Goal: Transaction & Acquisition: Purchase product/service

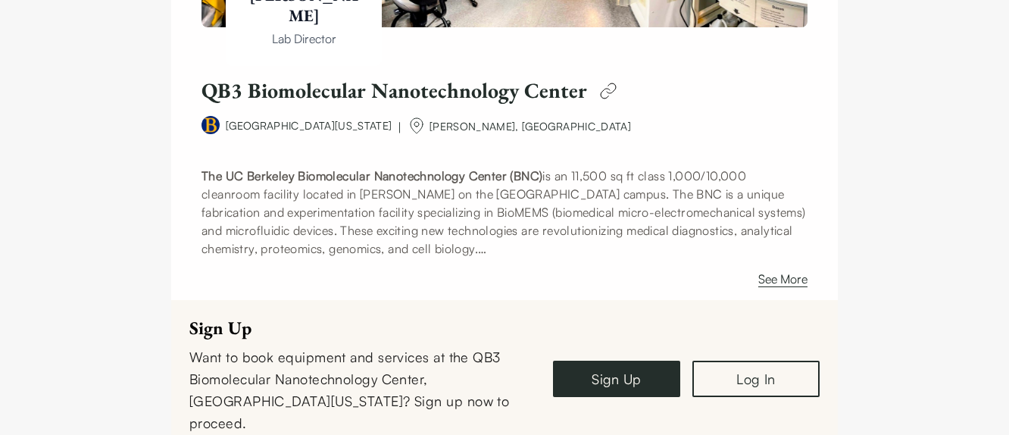
scroll to position [329, 0]
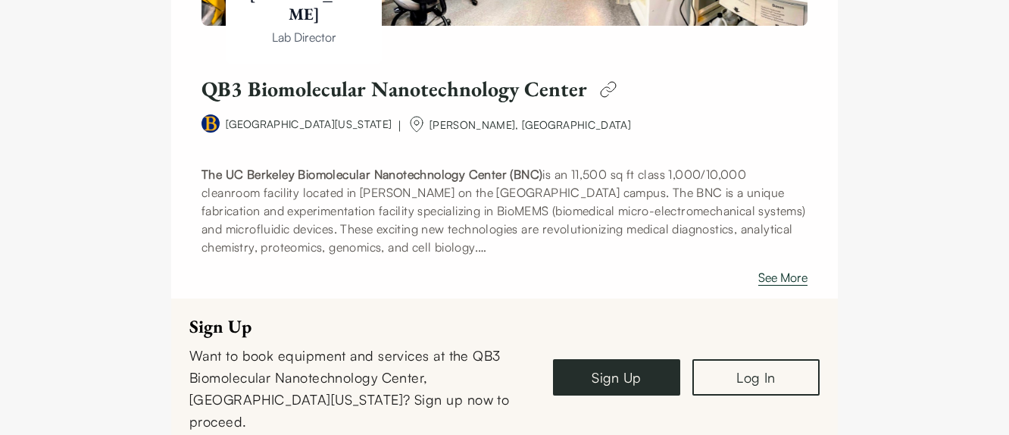
click at [775, 279] on button "See More" at bounding box center [782, 280] width 49 height 24
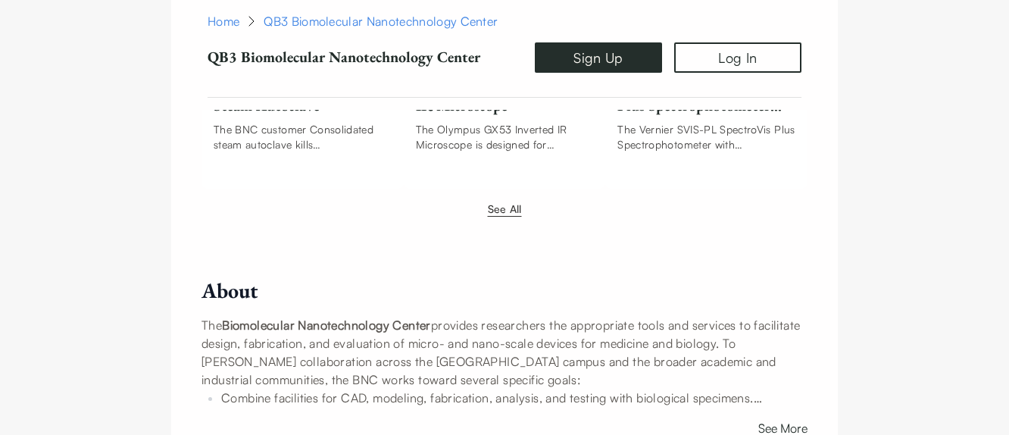
scroll to position [2232, 0]
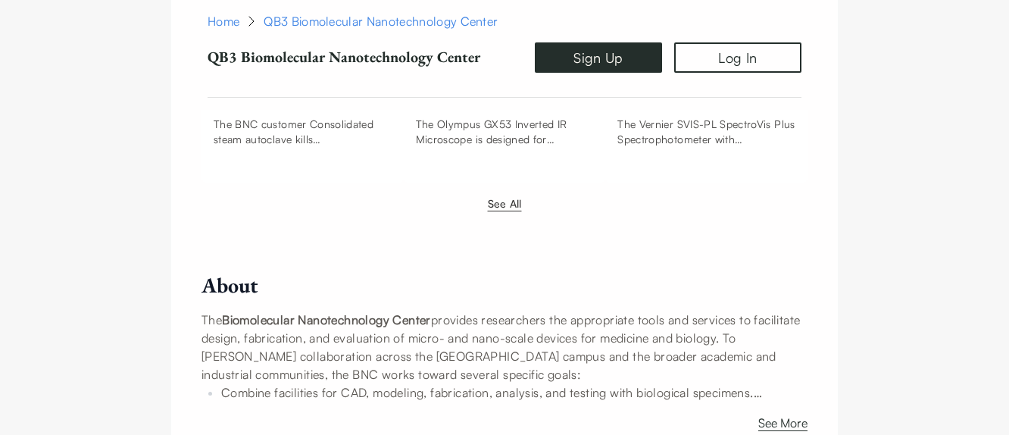
click at [498, 195] on button "See All" at bounding box center [505, 203] width 34 height 16
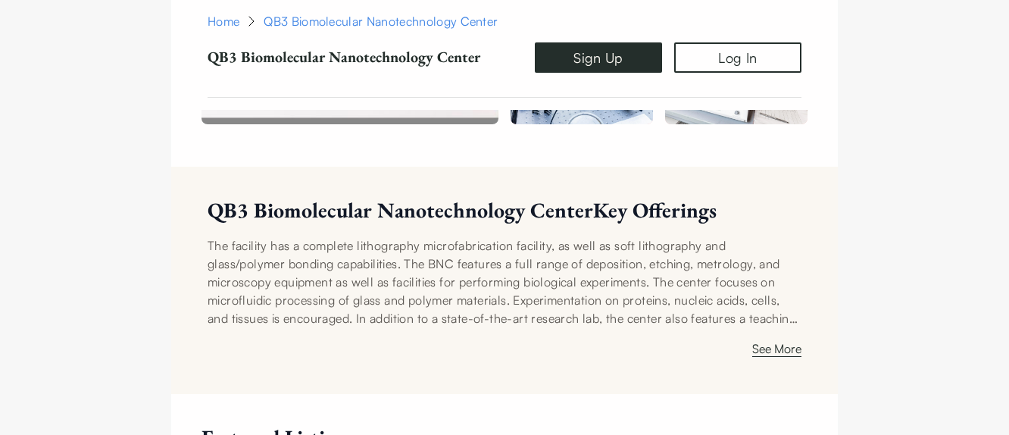
scroll to position [1037, 0]
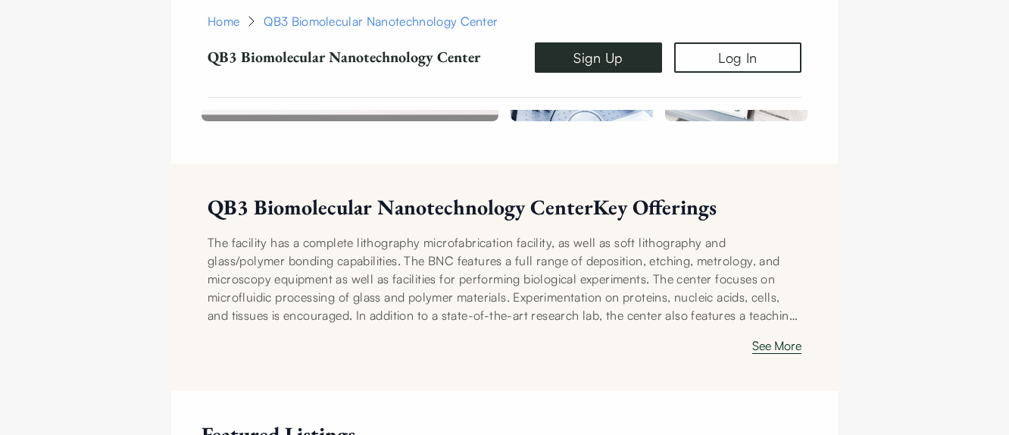
click at [787, 336] on button "See More" at bounding box center [776, 348] width 49 height 24
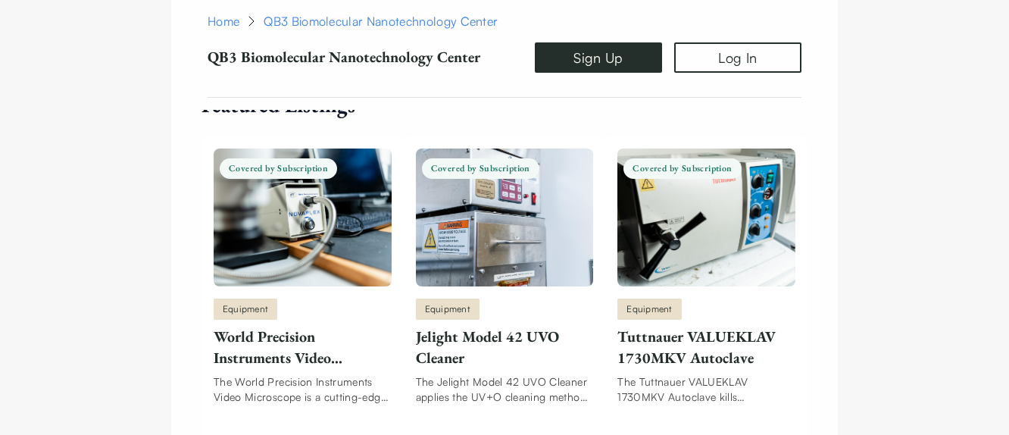
scroll to position [1394, 0]
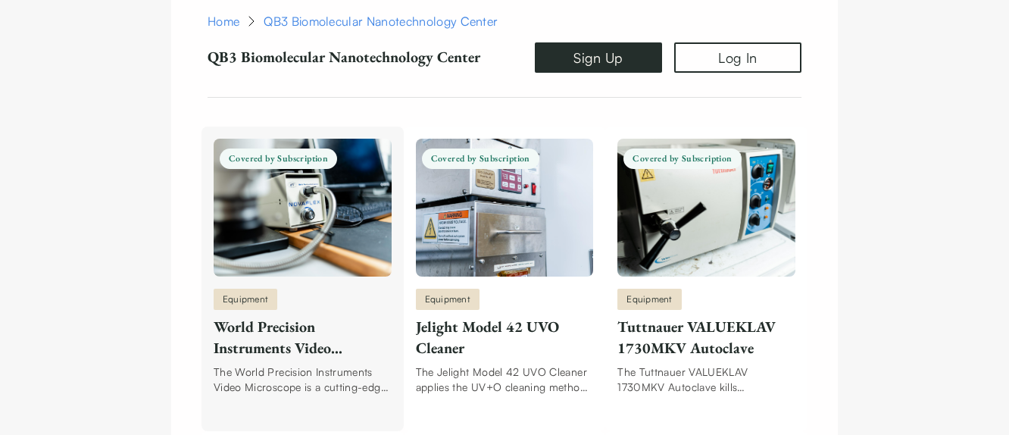
click at [282, 148] on span "Covered by Subscription" at bounding box center [278, 158] width 117 height 20
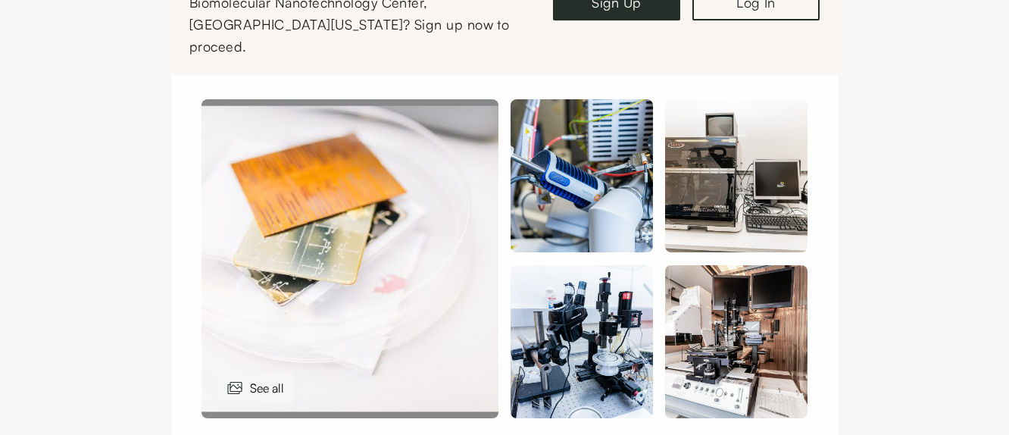
scroll to position [756, 0]
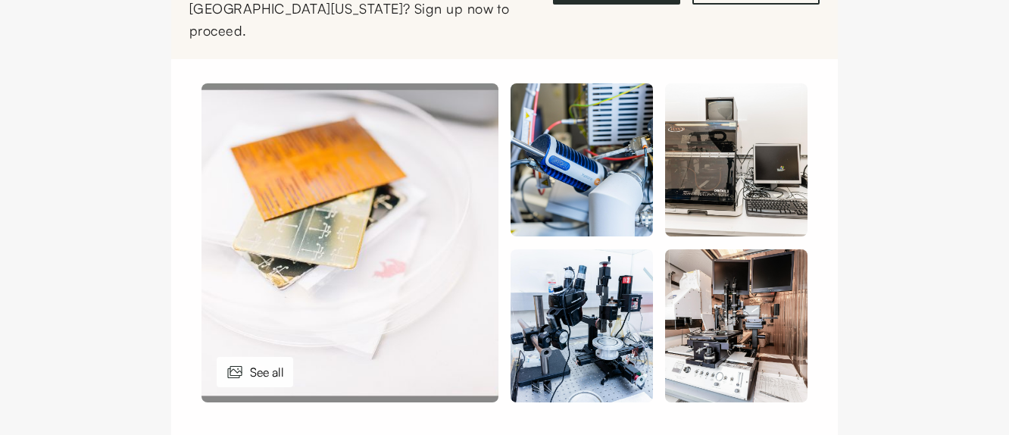
click at [267, 357] on div "See all" at bounding box center [255, 372] width 76 height 30
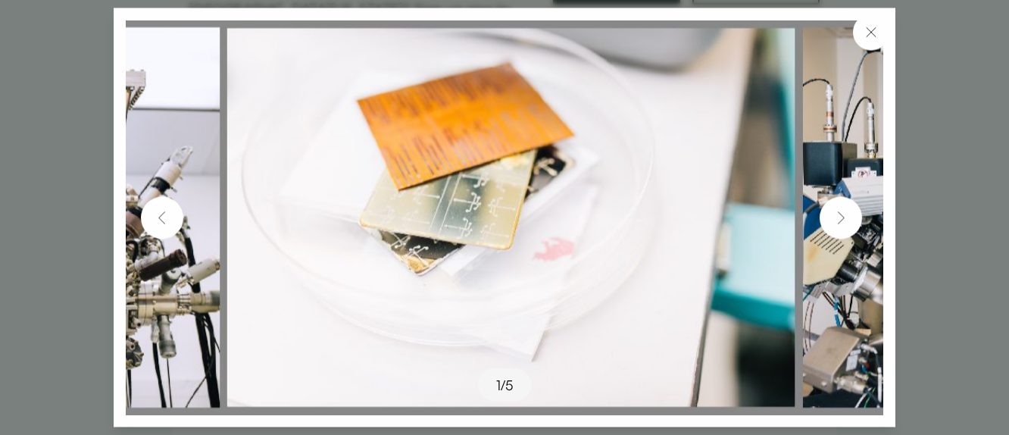
click at [837, 214] on img at bounding box center [840, 217] width 24 height 24
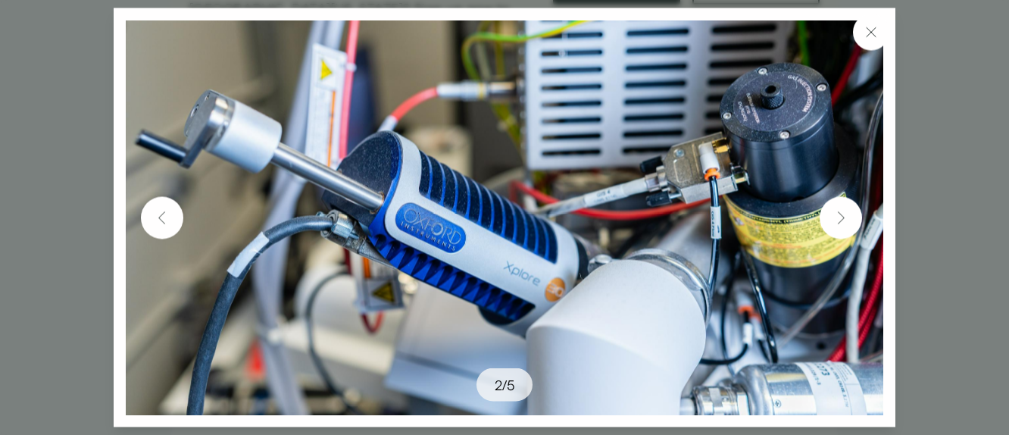
click at [837, 214] on img at bounding box center [840, 217] width 24 height 24
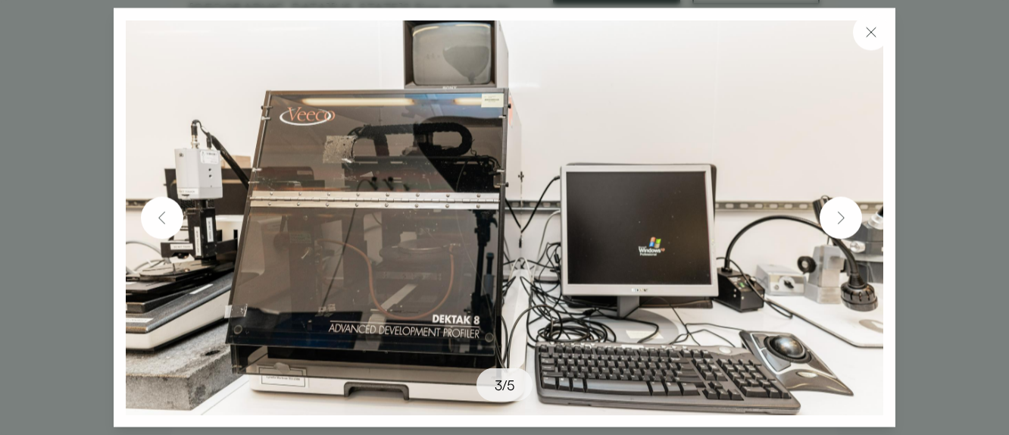
click at [837, 214] on img at bounding box center [840, 217] width 24 height 24
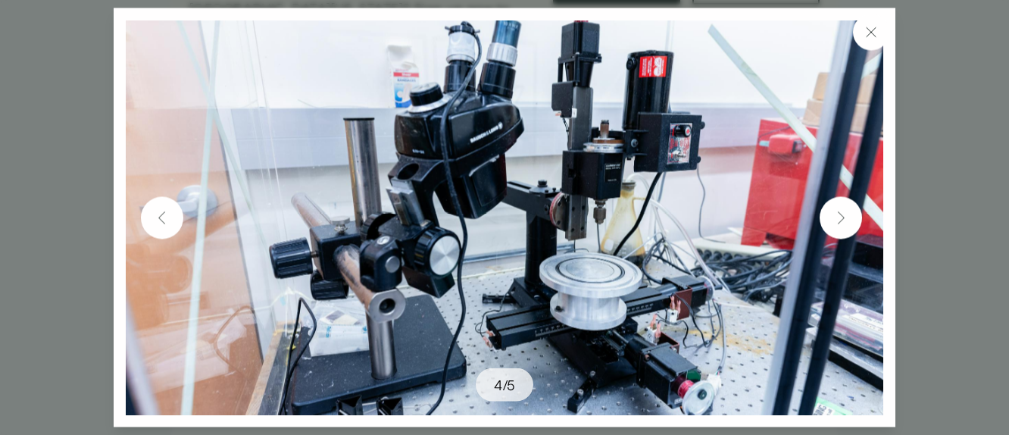
click at [837, 214] on img at bounding box center [840, 217] width 24 height 24
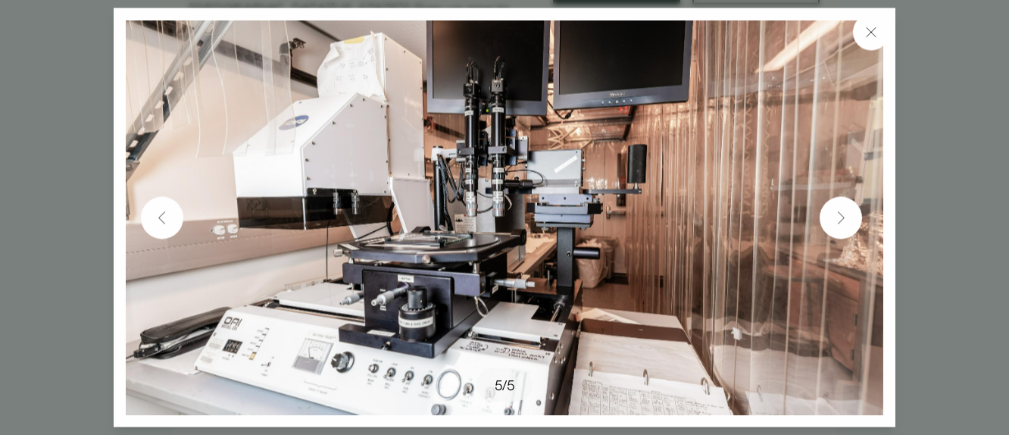
click at [864, 40] on img at bounding box center [871, 32] width 18 height 18
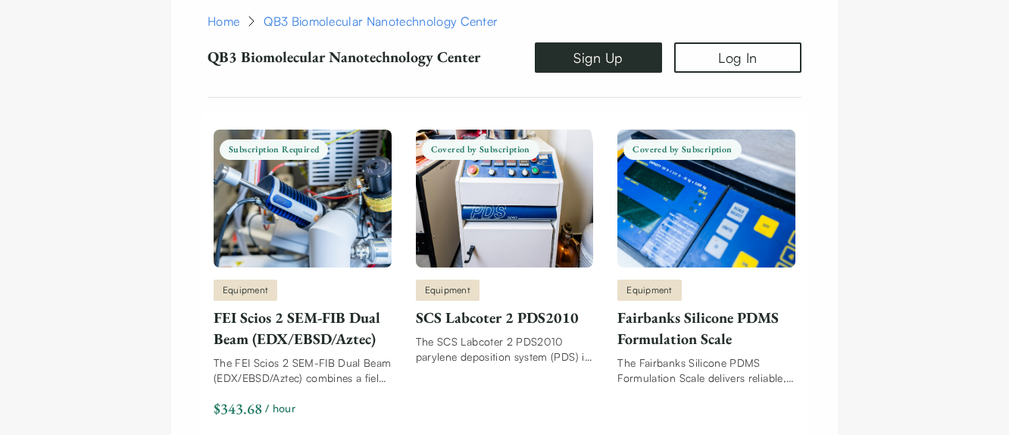
scroll to position [6922, 0]
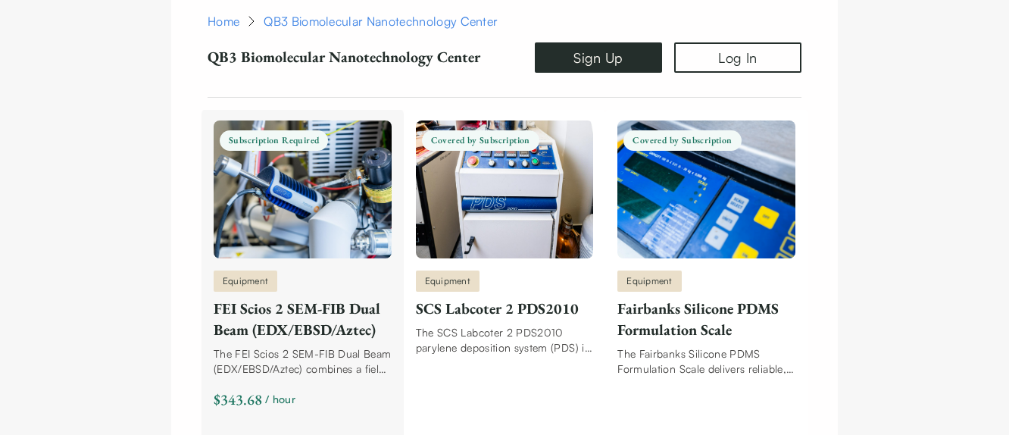
click at [270, 305] on div "FEI Scios 2 SEM-FIB Dual Beam (EDX/EBSD/Aztec)" at bounding box center [303, 319] width 178 height 42
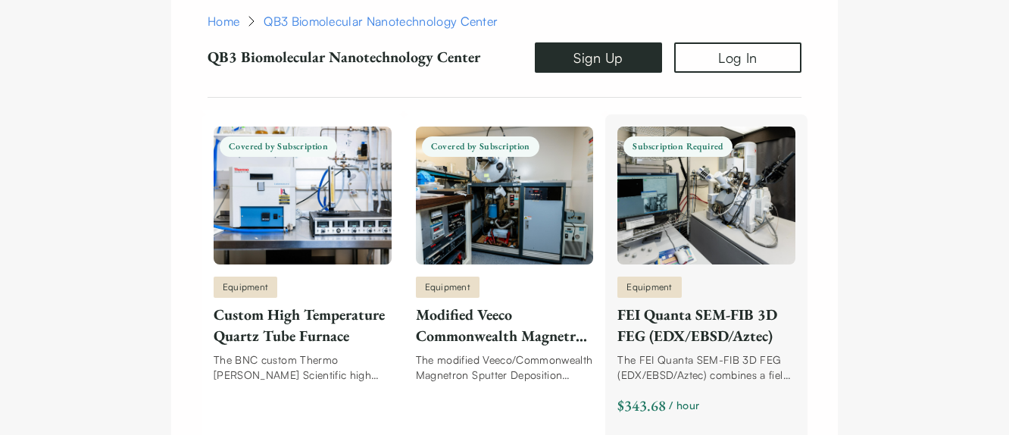
scroll to position [9745, 0]
click at [686, 233] on img "Listings" at bounding box center [706, 196] width 178 height 138
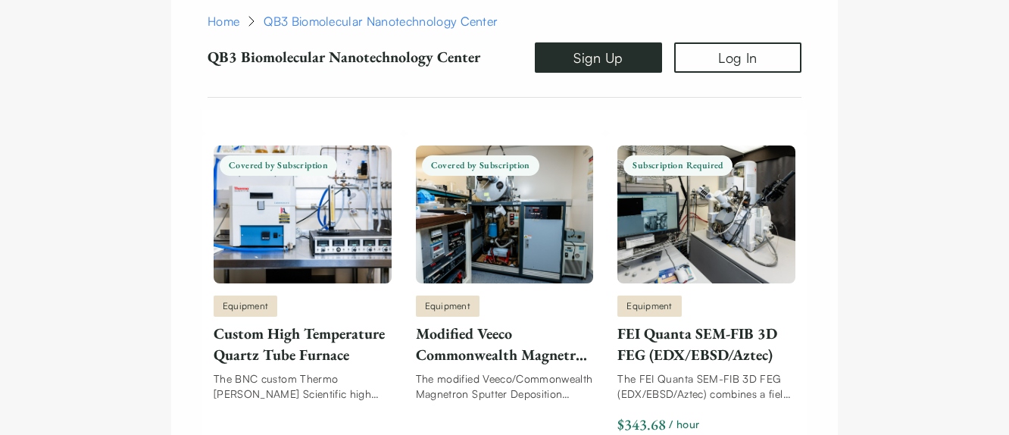
scroll to position [9732, 0]
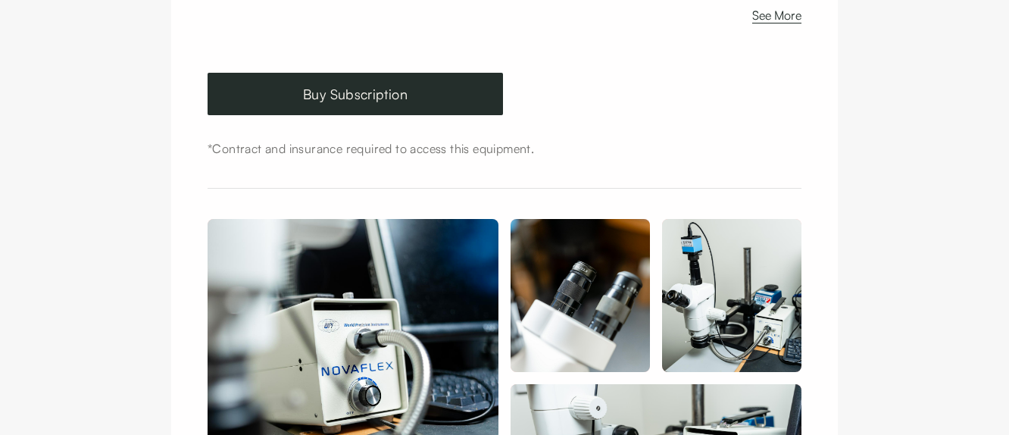
scroll to position [450, 0]
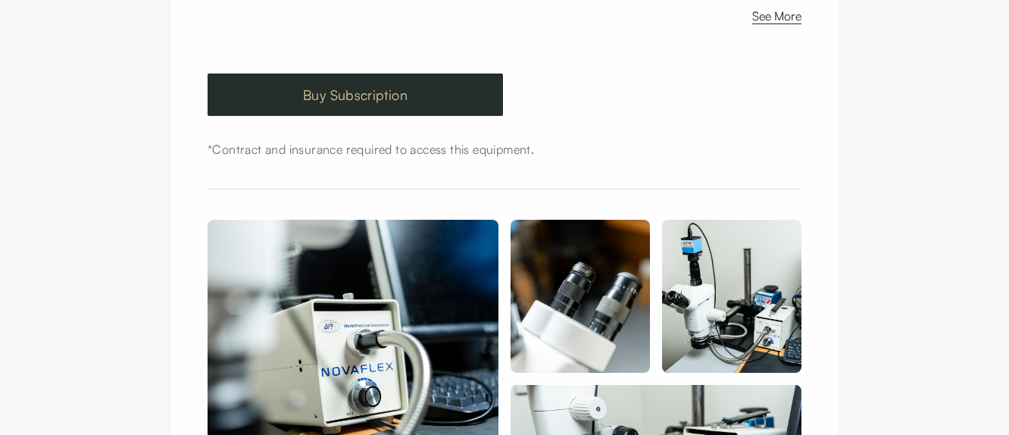
click at [291, 76] on link "Buy Subscription" at bounding box center [354, 94] width 295 height 42
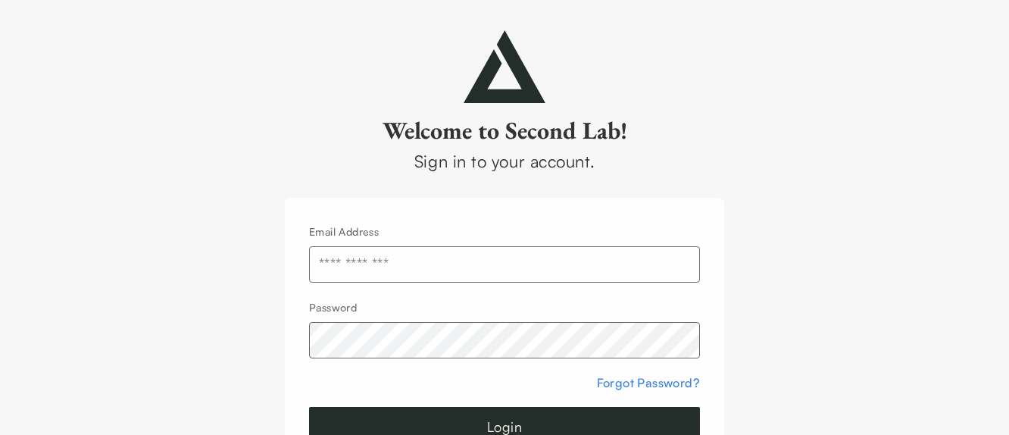
scroll to position [5, 0]
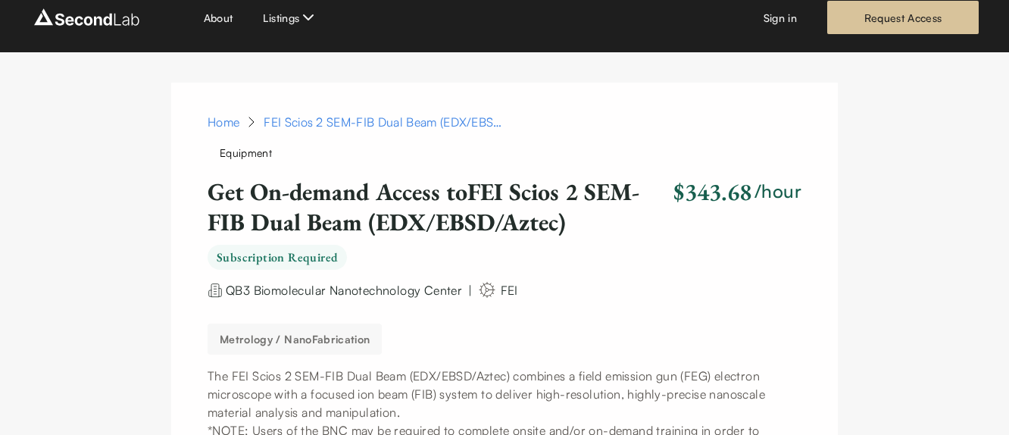
scroll to position [19, 0]
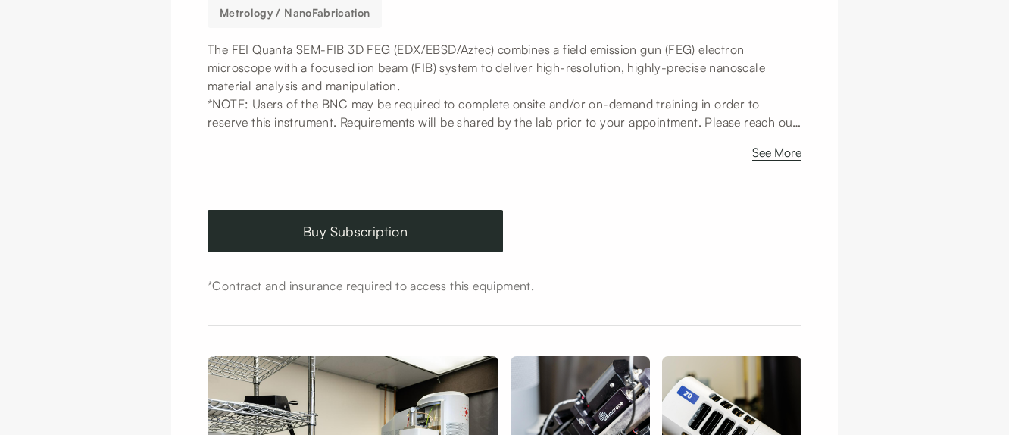
scroll to position [348, 0]
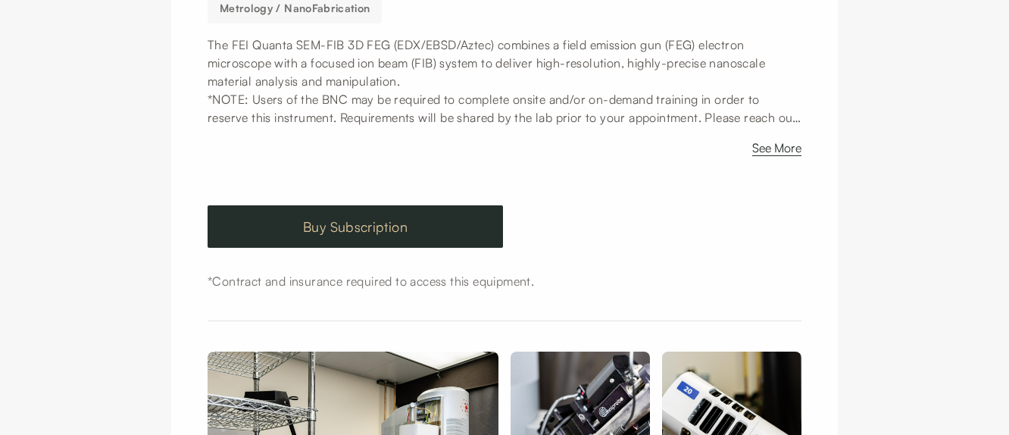
click at [466, 228] on link "Buy Subscription" at bounding box center [354, 226] width 295 height 42
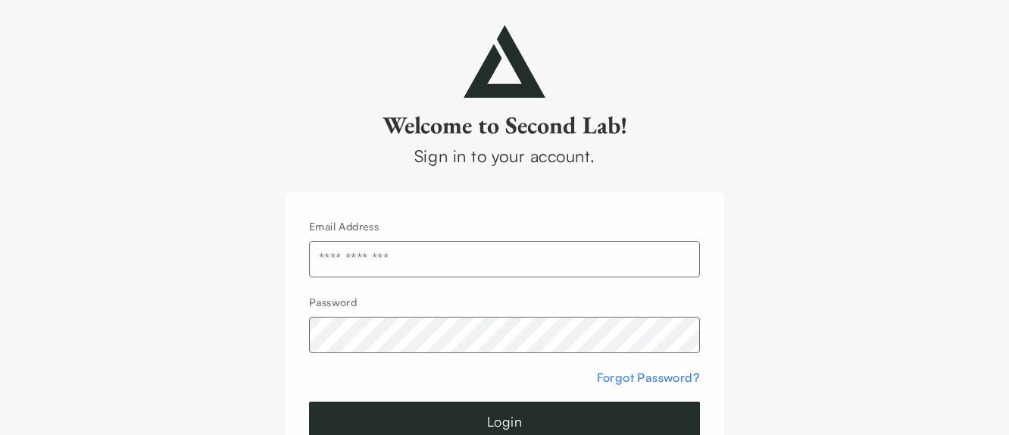
scroll to position [2, 0]
